Goal: Find specific page/section: Find specific page/section

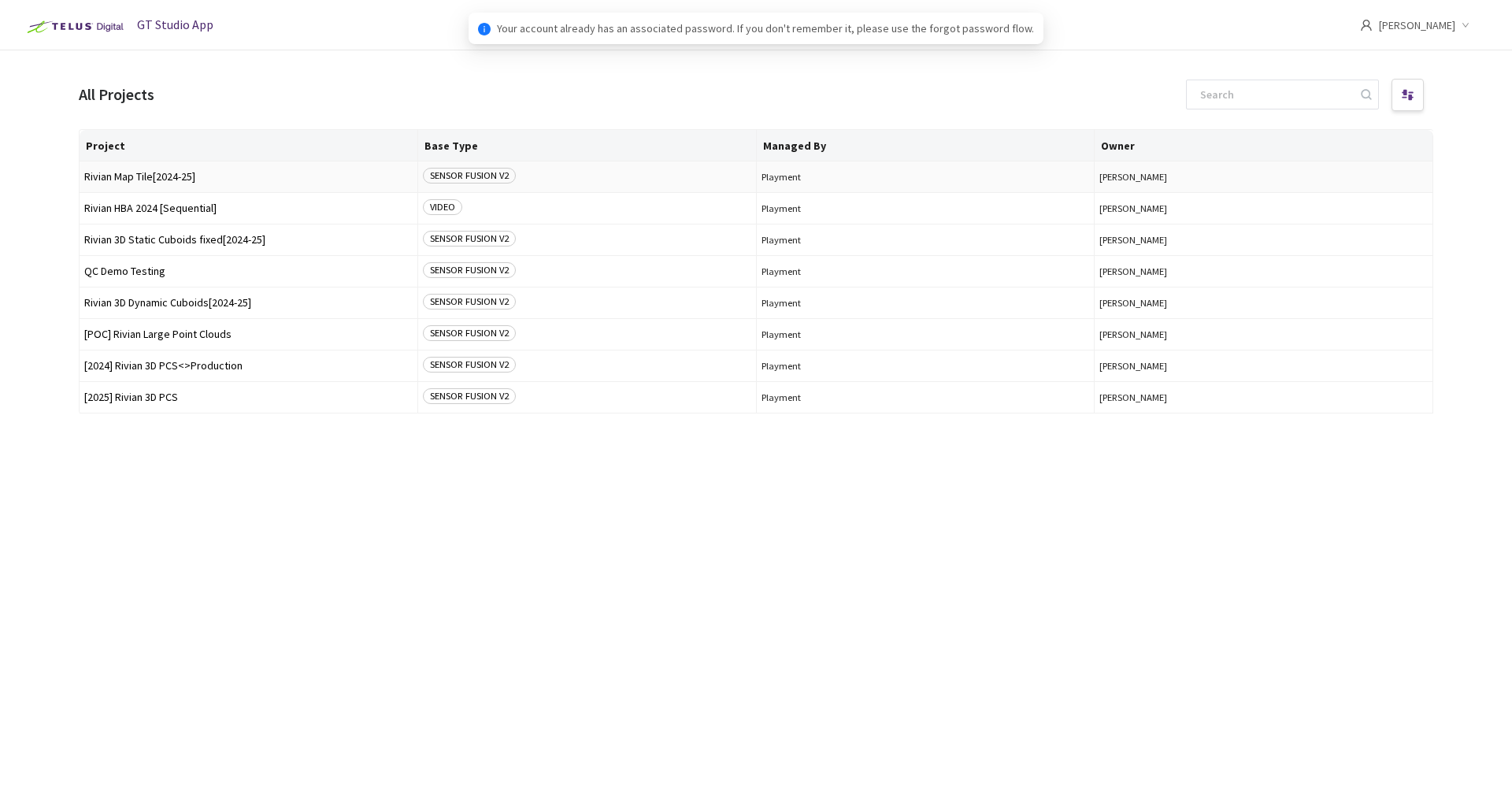
drag, startPoint x: 0, startPoint y: 0, endPoint x: 193, endPoint y: 174, distance: 259.9
click at [193, 174] on span "Rivian Map Tile[2024-25]" at bounding box center [248, 177] width 328 height 12
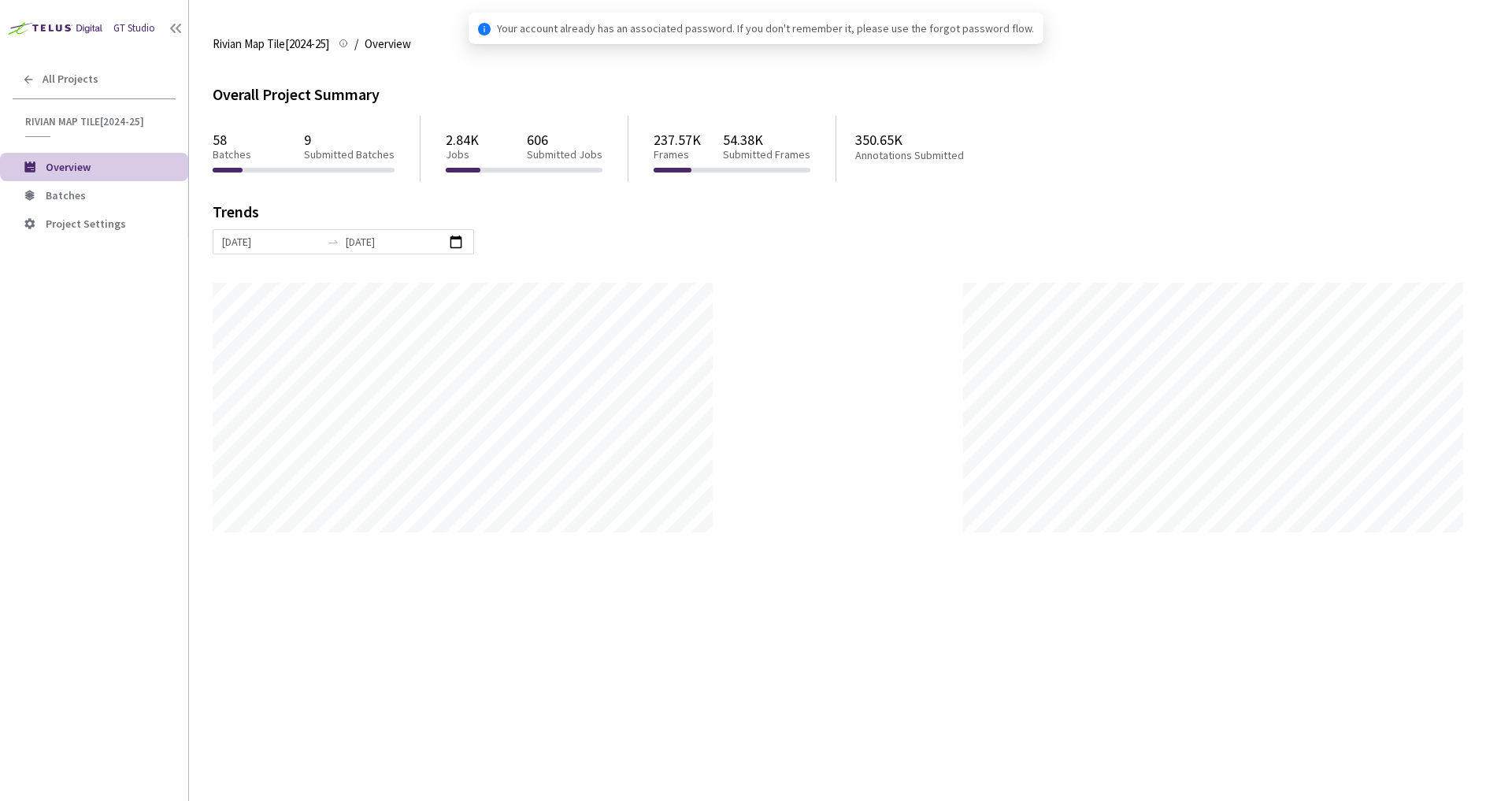
scroll to position [801, 1512]
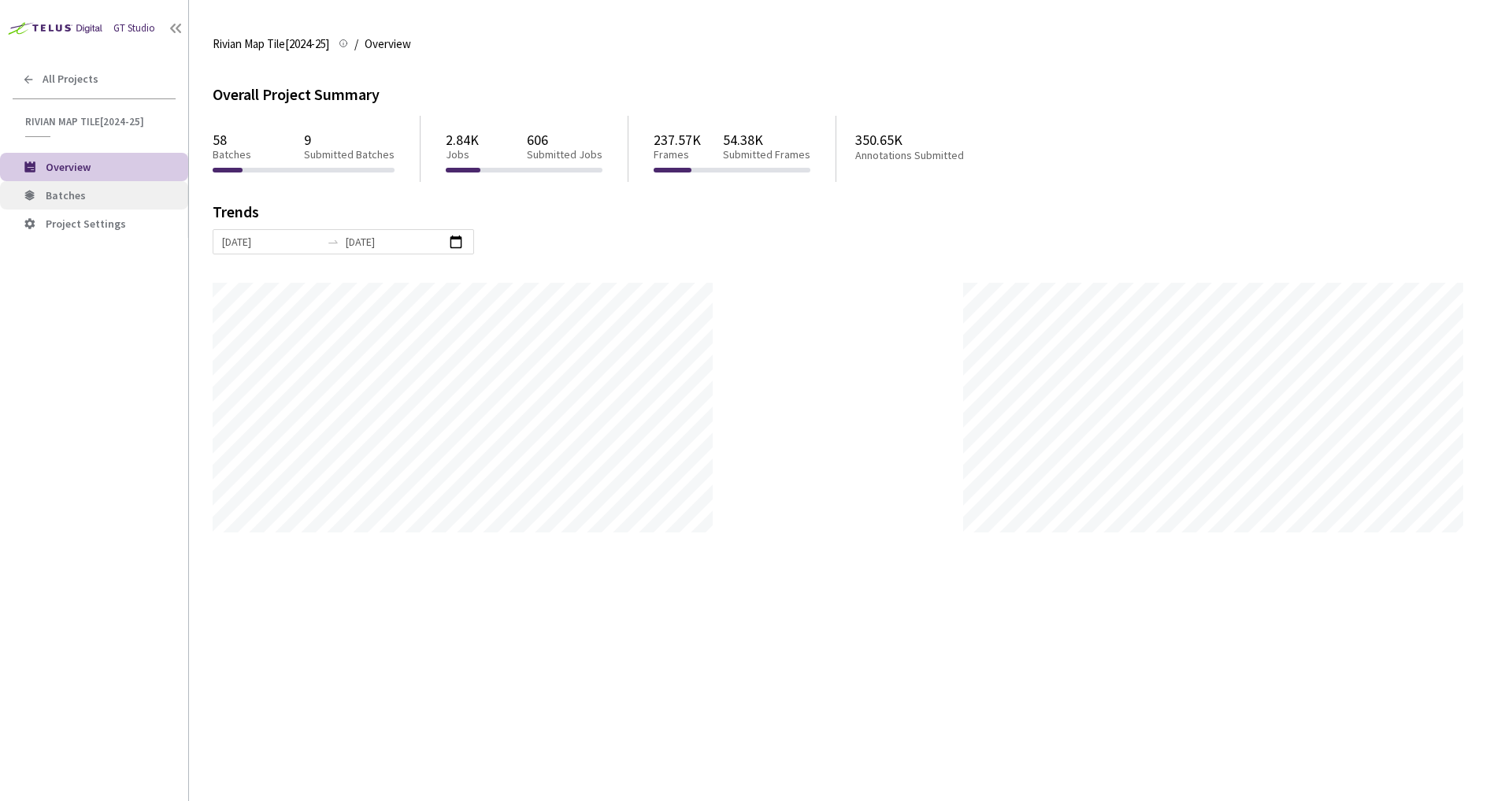
click at [73, 205] on li "Batches" at bounding box center [94, 195] width 188 height 28
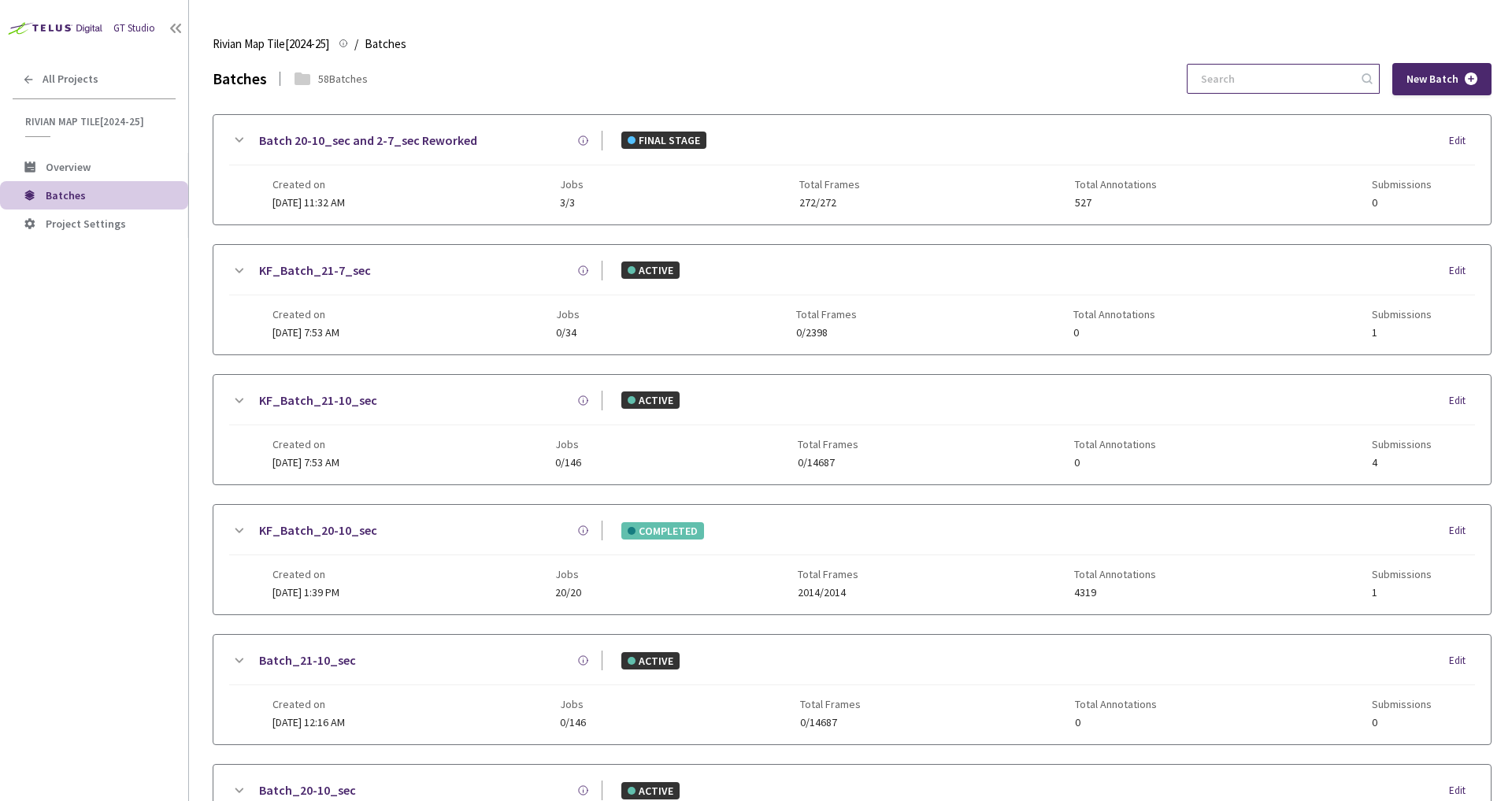
click at [1309, 76] on input at bounding box center [1275, 78] width 167 height 28
click at [1282, 94] on div "New Batch" at bounding box center [1338, 78] width 305 height 32
click at [1285, 93] on div at bounding box center [1283, 78] width 193 height 30
click at [1275, 87] on input at bounding box center [1275, 78] width 167 height 28
paste input "bdf06cc9-3179-485b-868e-ba662705728b"
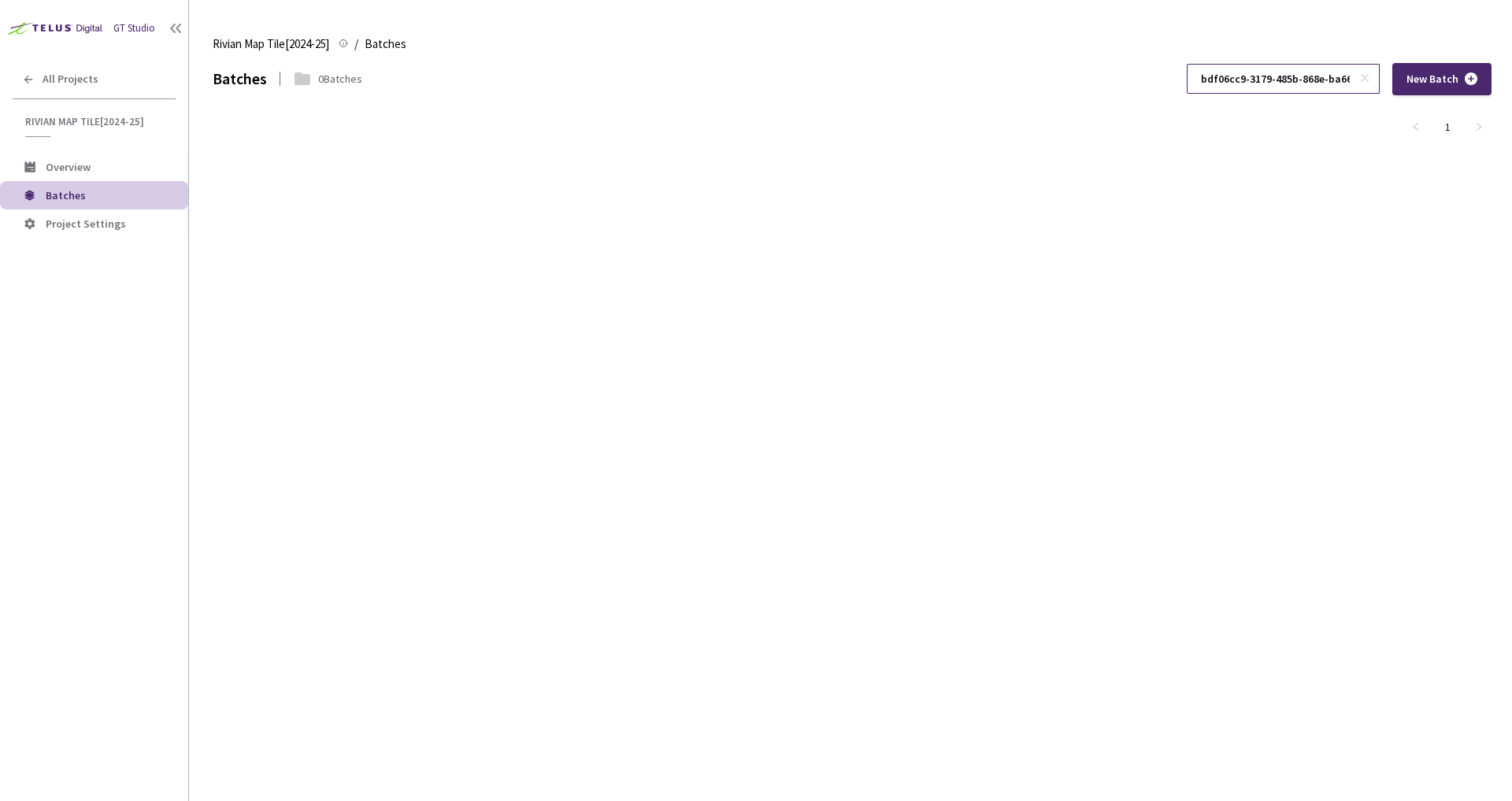
scroll to position [0, 82]
type input "bdf06cc9-3179-485b-868e-ba662705728b"
click at [103, 189] on span "Batches" at bounding box center [110, 196] width 130 height 14
click at [244, 86] on div "Batches" at bounding box center [240, 78] width 55 height 25
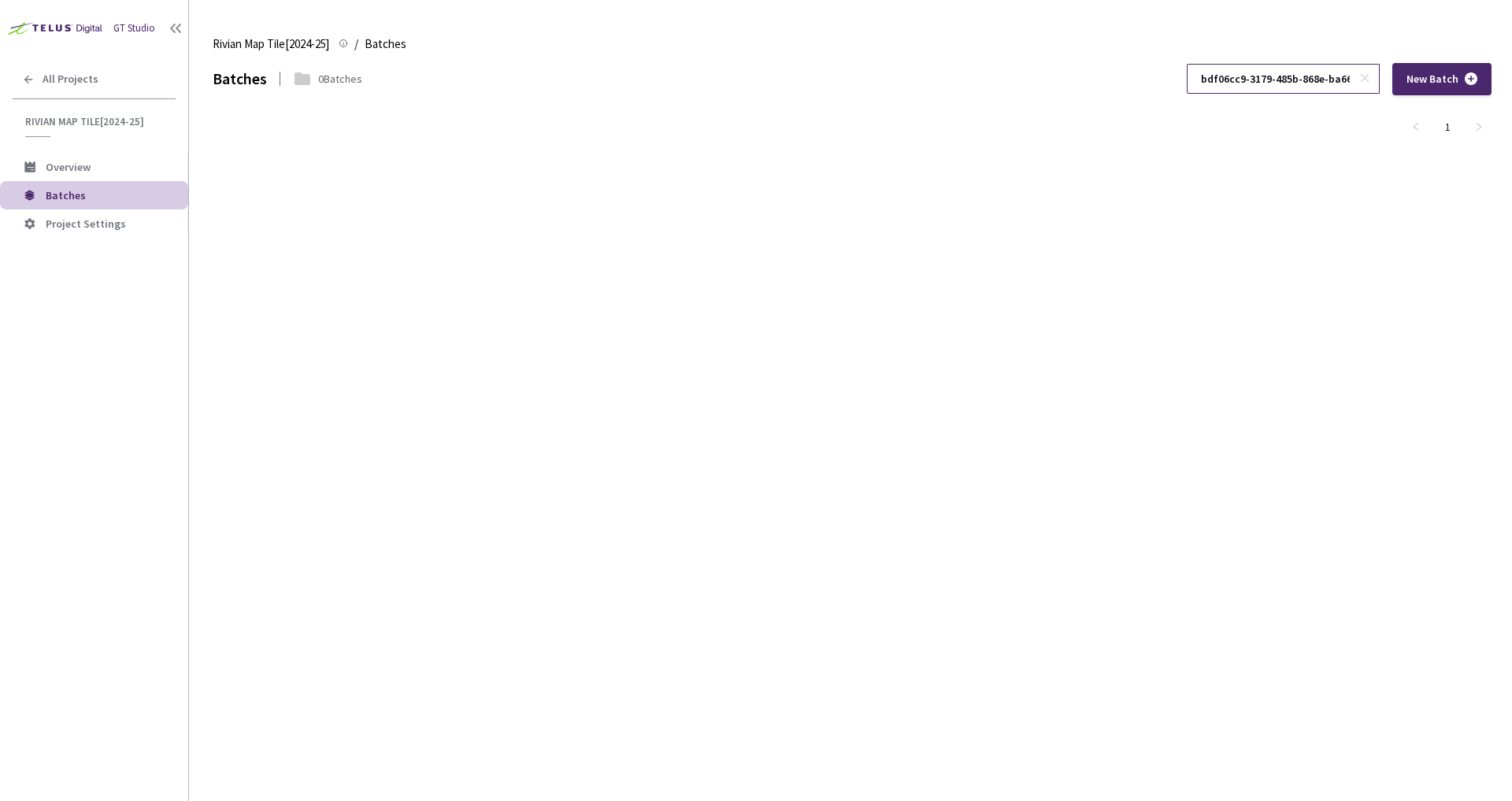
click at [1373, 76] on span at bounding box center [1366, 78] width 15 height 15
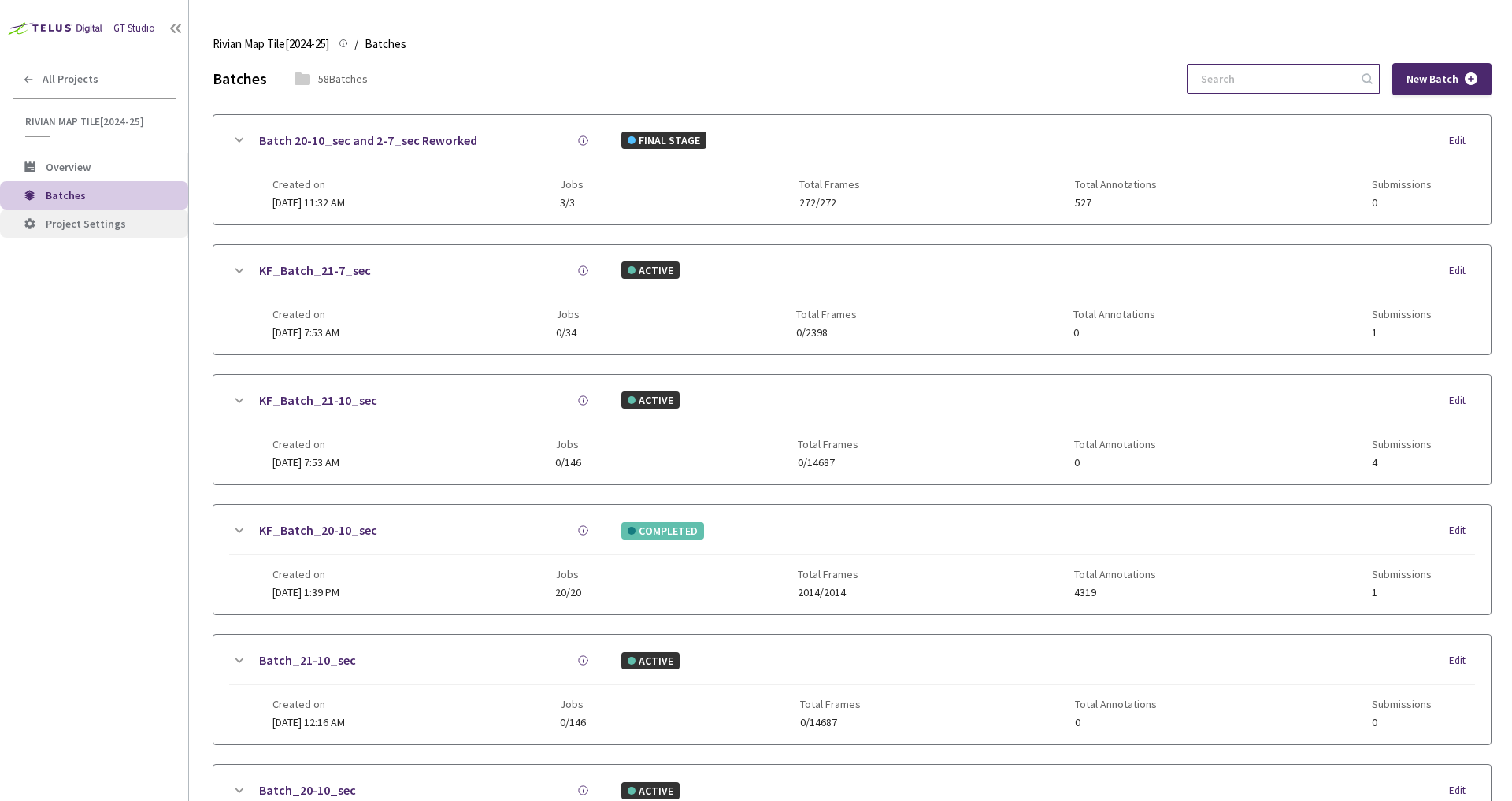
click at [106, 226] on span "Project Settings" at bounding box center [86, 224] width 80 height 15
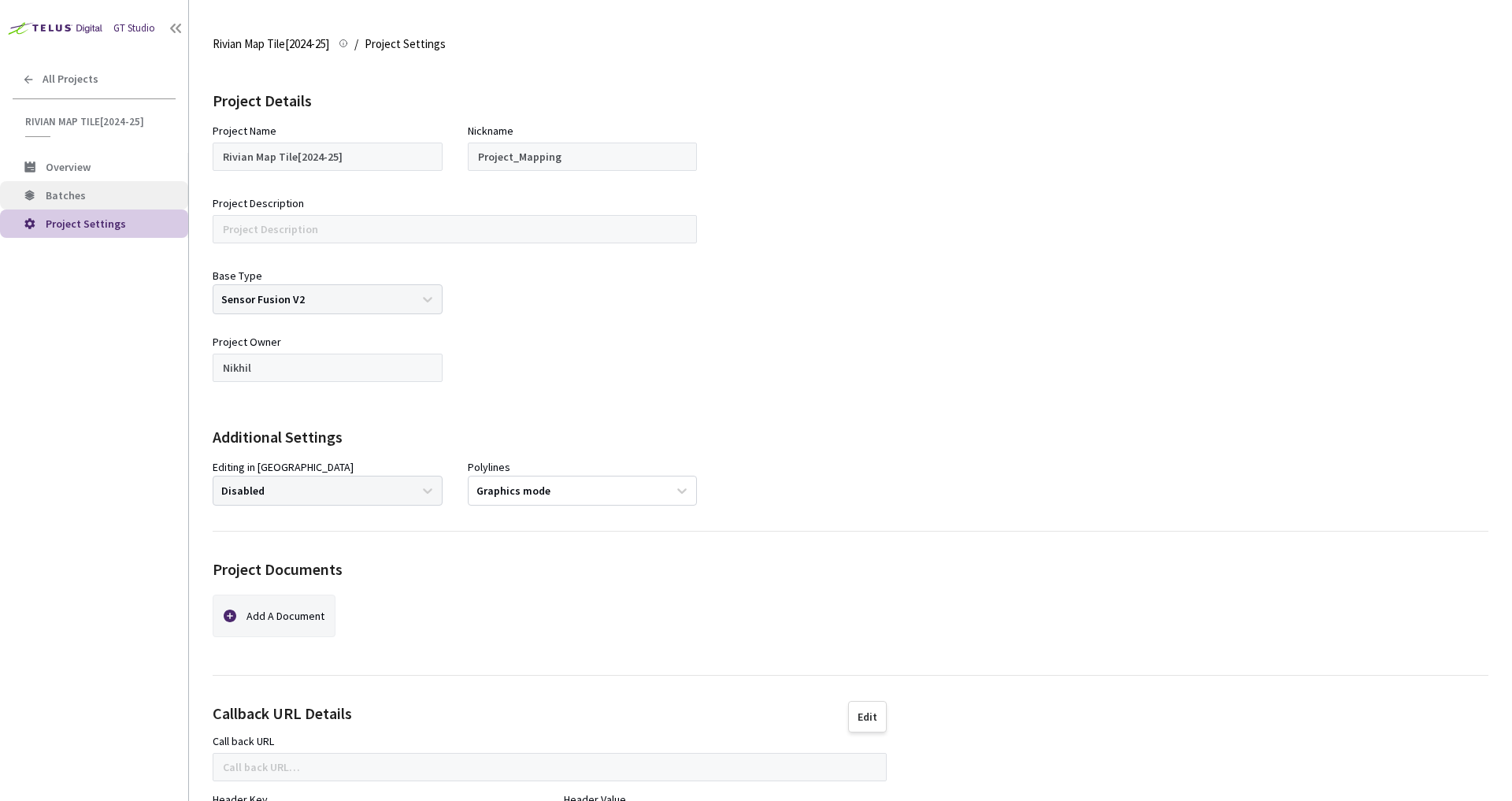
click at [105, 203] on li "Batches" at bounding box center [94, 195] width 188 height 28
